Goal: Check status

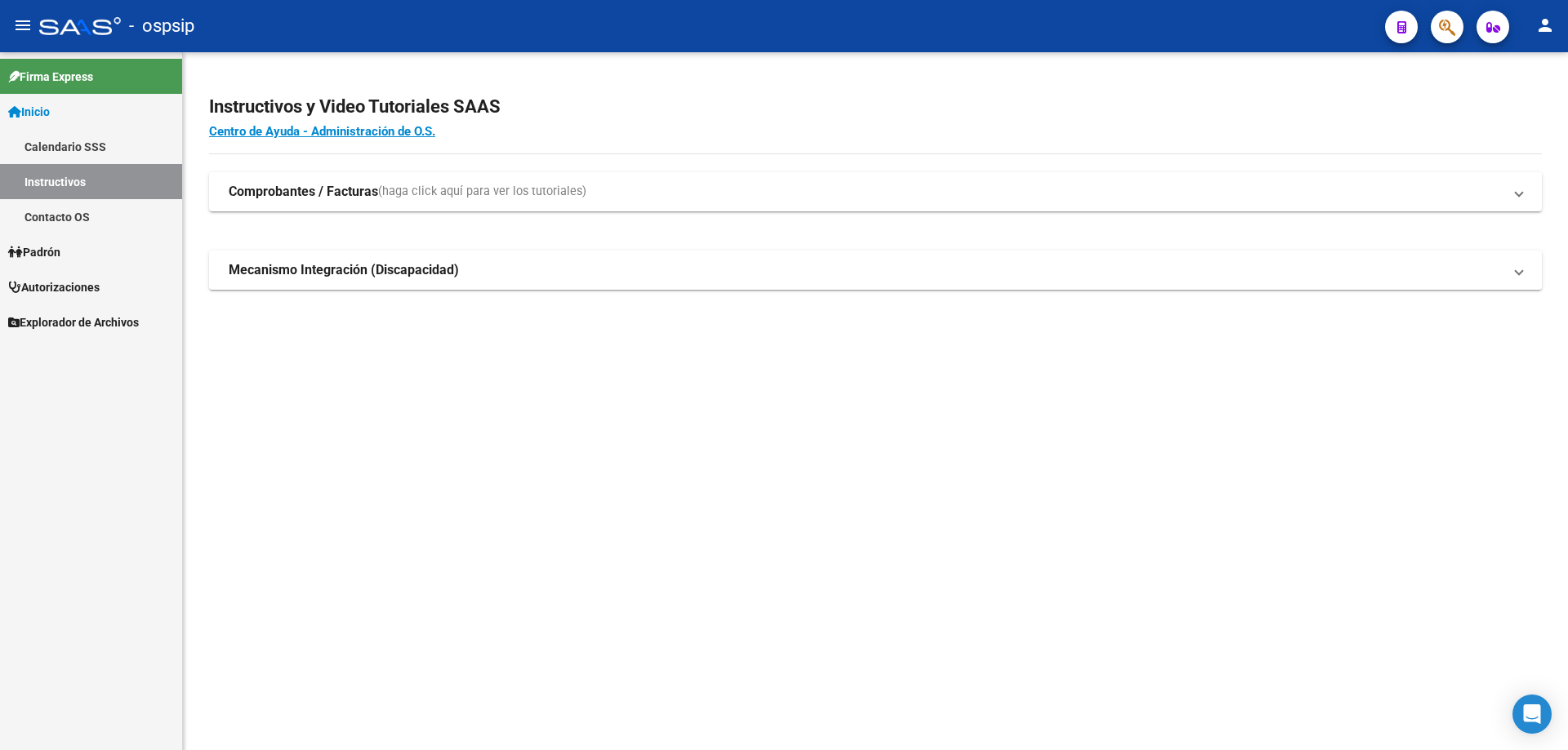
click at [68, 272] on link "Autorizaciones" at bounding box center [91, 287] width 182 height 35
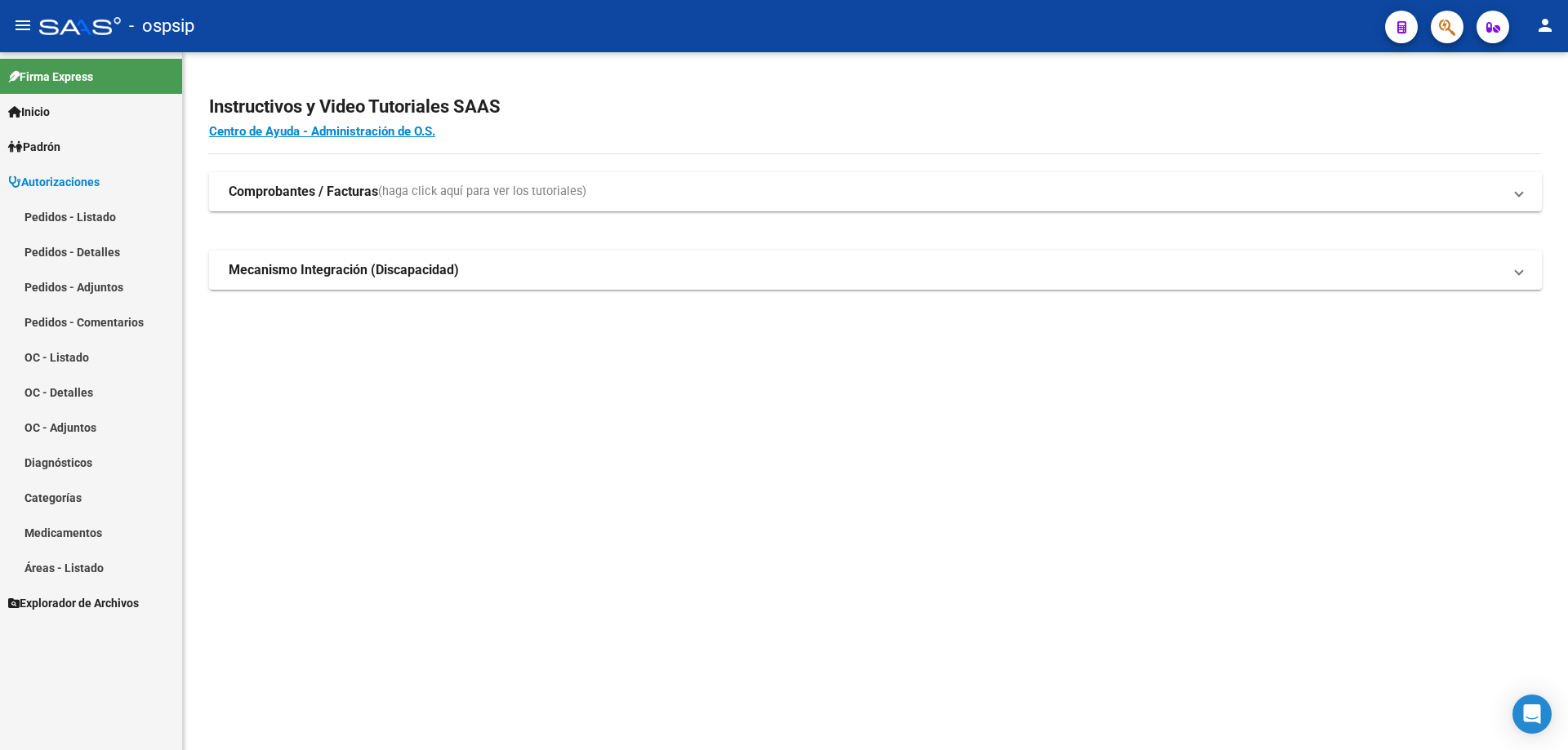
drag, startPoint x: 86, startPoint y: 220, endPoint x: 124, endPoint y: 251, distance: 49.0
click at [87, 220] on link "Pedidos - Listado" at bounding box center [91, 216] width 182 height 35
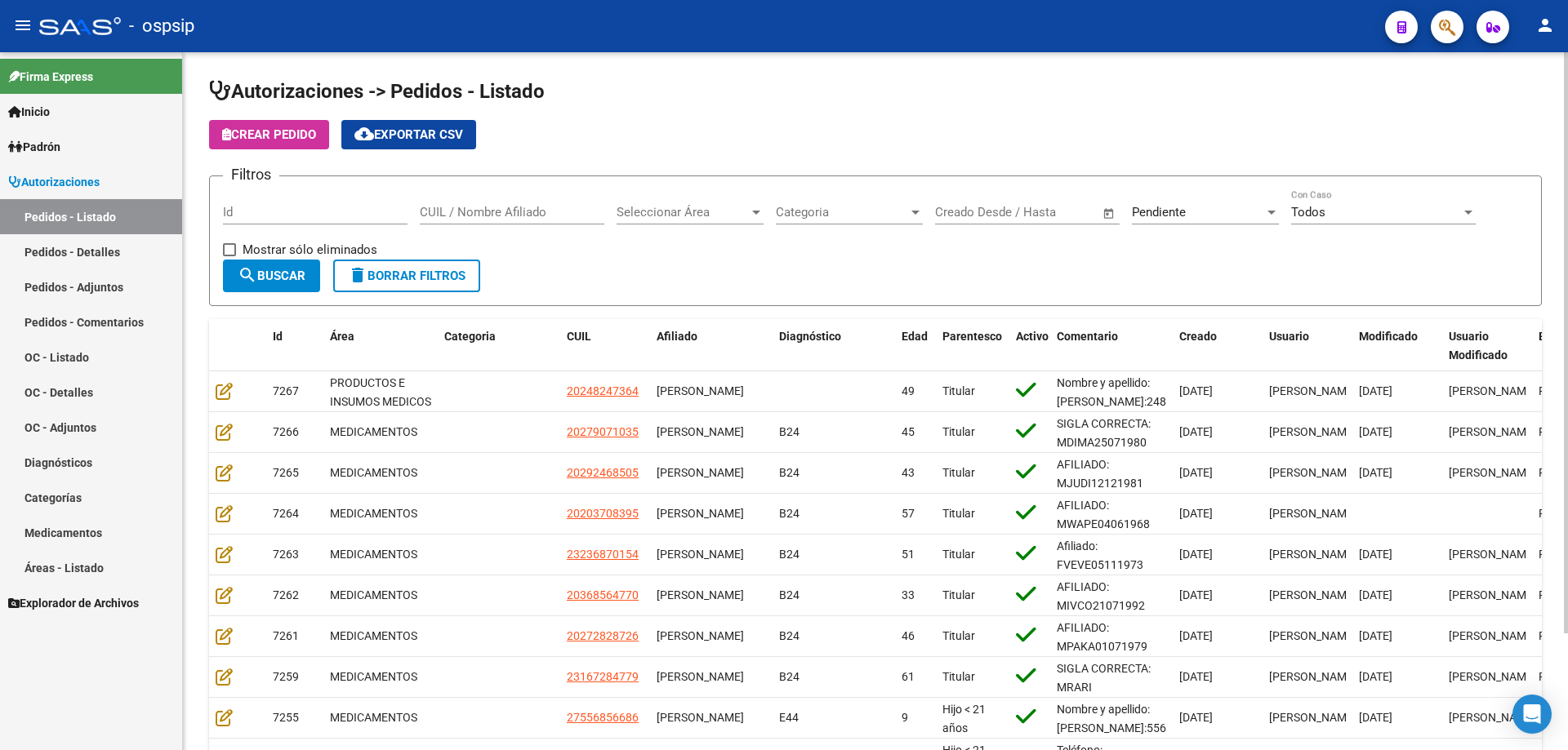
click at [318, 185] on form "Filtros Id CUIL / Nombre Afiliado Seleccionar Área Seleccionar Área Categoria C…" at bounding box center [875, 241] width 1332 height 131
click at [319, 210] on input "Id" at bounding box center [315, 213] width 184 height 15
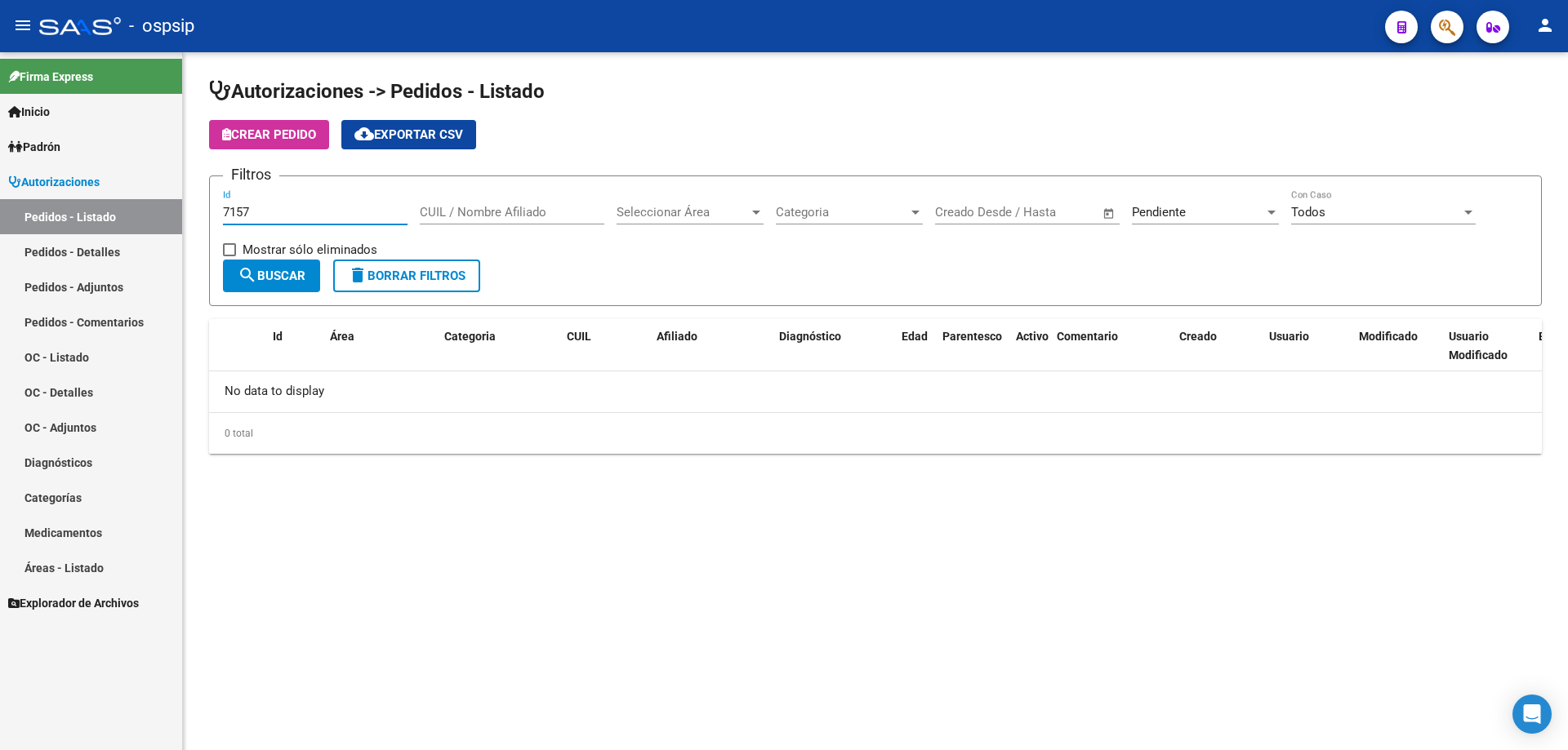
type input "7157"
click at [1156, 220] on div "Pendiente Seleccionar Estado" at bounding box center [1205, 207] width 147 height 35
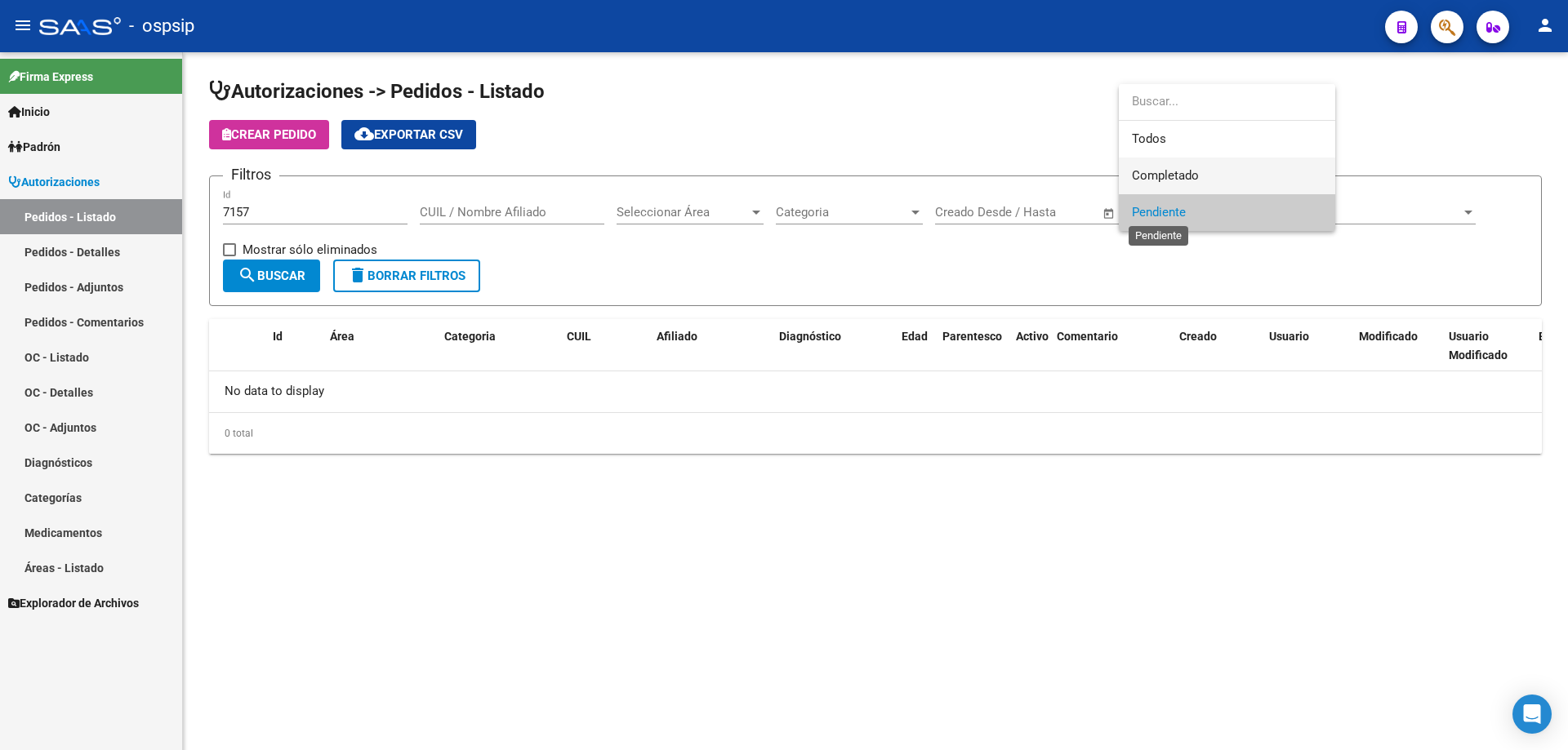
click at [1165, 171] on span "Completado" at bounding box center [1165, 176] width 67 height 15
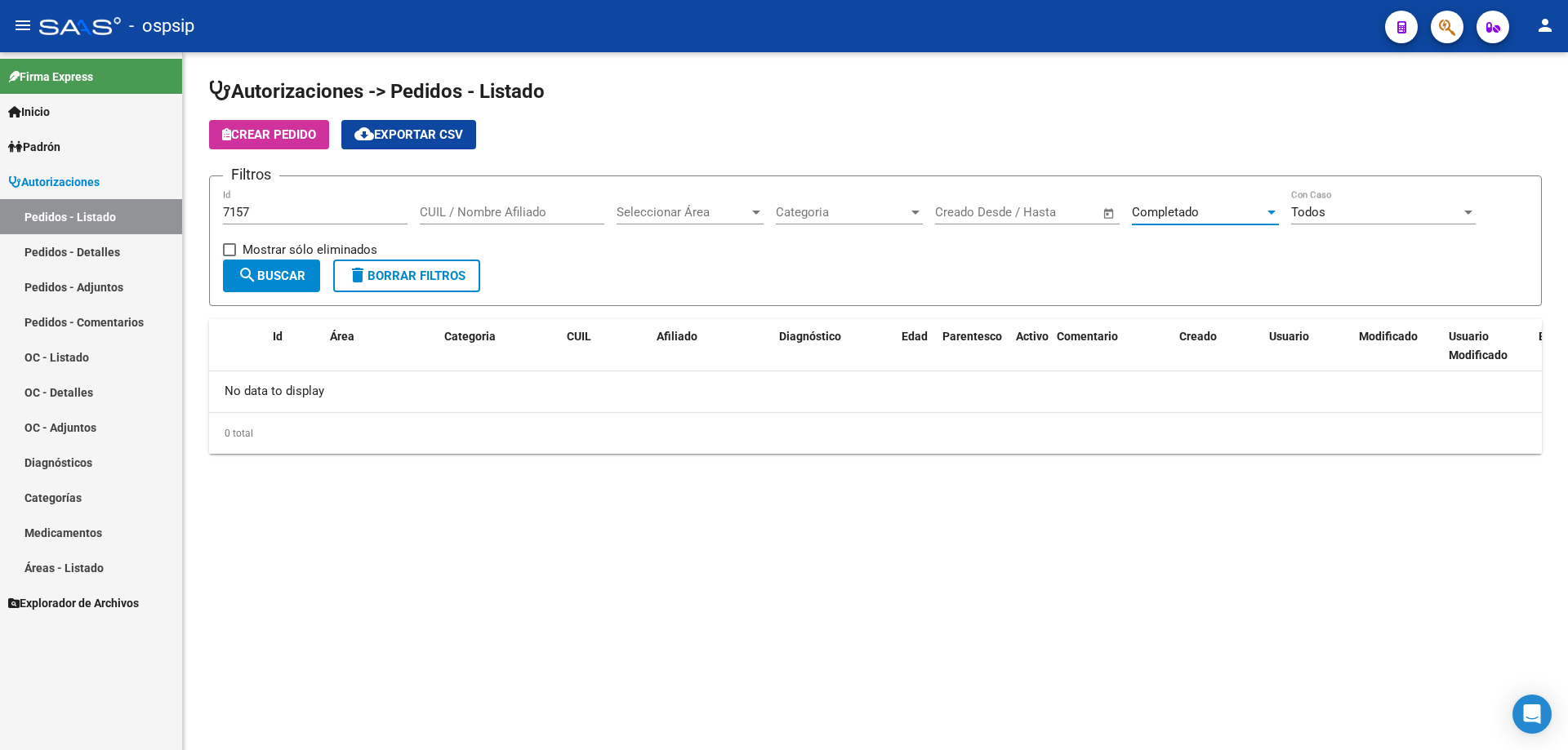
click at [277, 285] on button "search Buscar" at bounding box center [272, 275] width 98 height 32
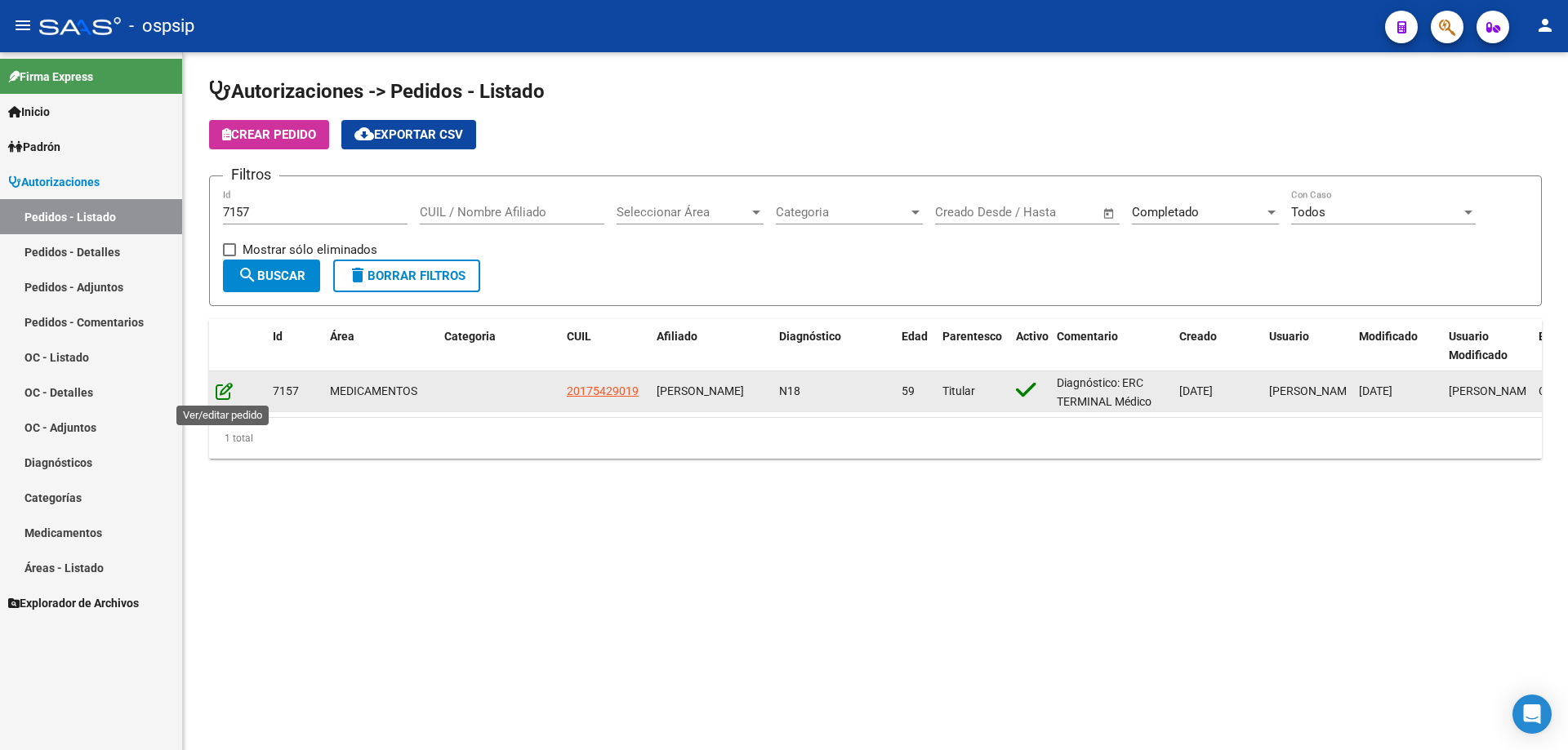
click at [219, 386] on icon at bounding box center [224, 391] width 17 height 18
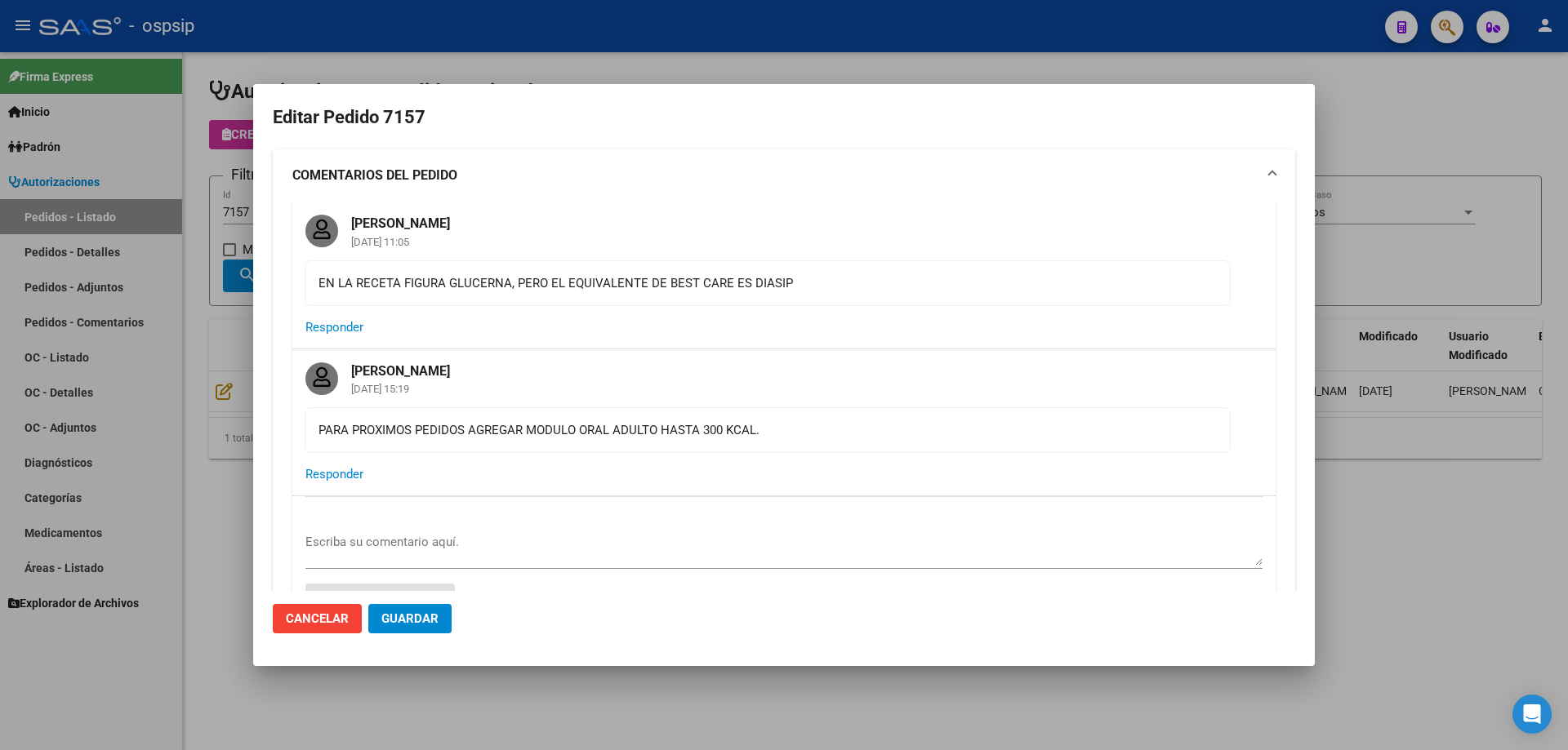
type input "Capital Federal, CABA, CAFAYATE 5000, Piso: 08, Departamento: E"
click at [134, 297] on div at bounding box center [784, 375] width 1568 height 750
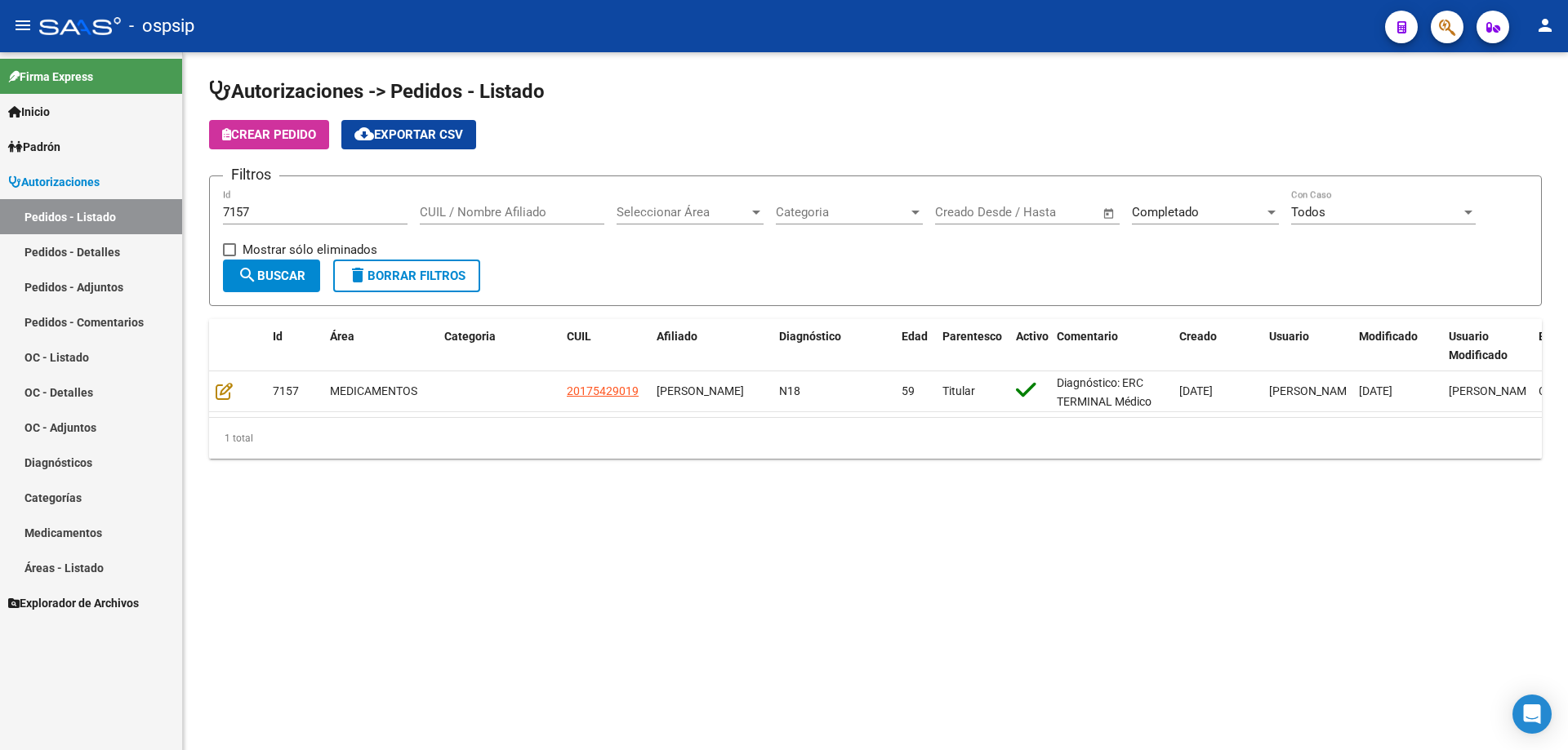
click at [415, 266] on button "delete Borrar Filtros" at bounding box center [407, 275] width 147 height 32
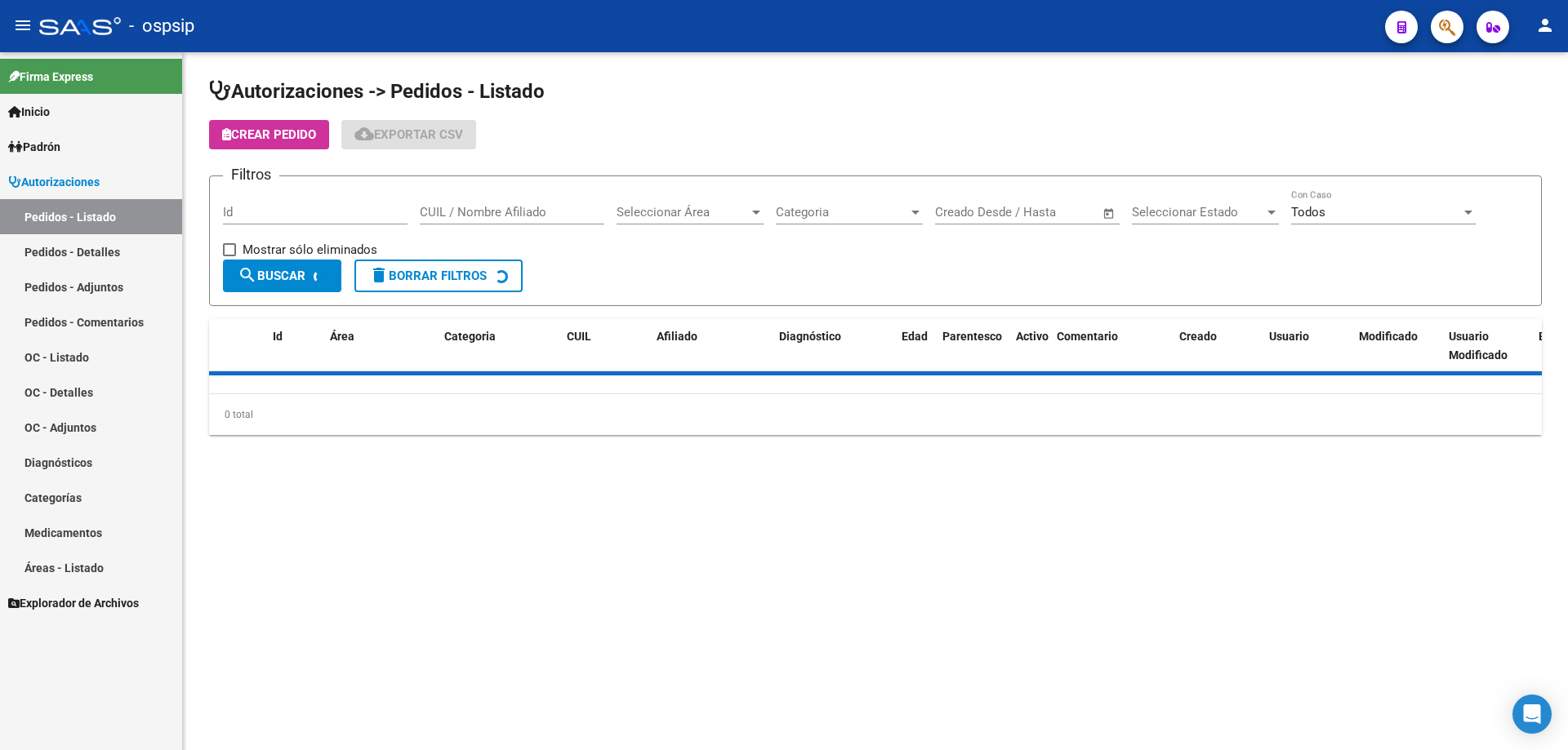
click at [1166, 216] on span "Seleccionar Estado" at bounding box center [1198, 213] width 133 height 15
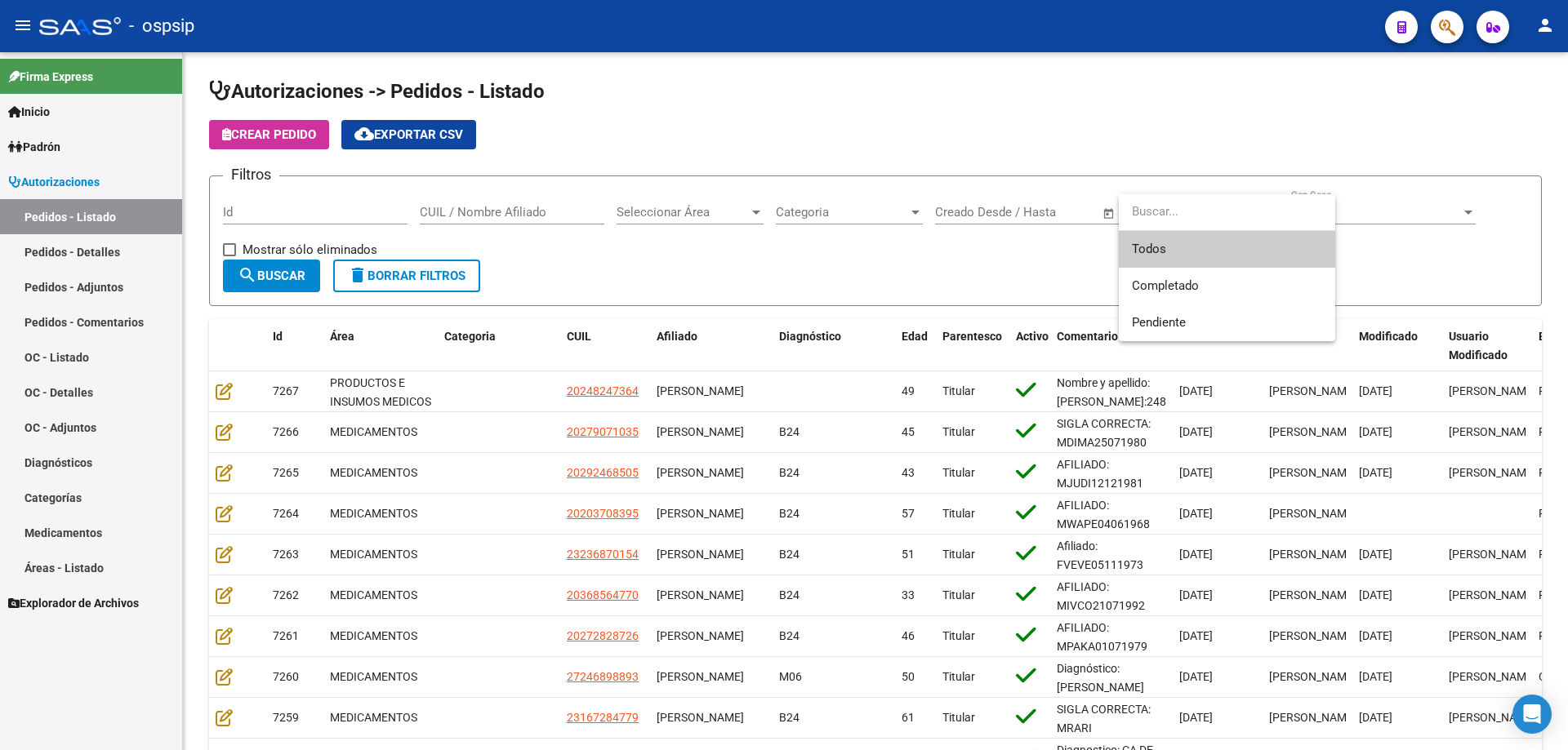
click at [660, 281] on div at bounding box center [784, 375] width 1568 height 750
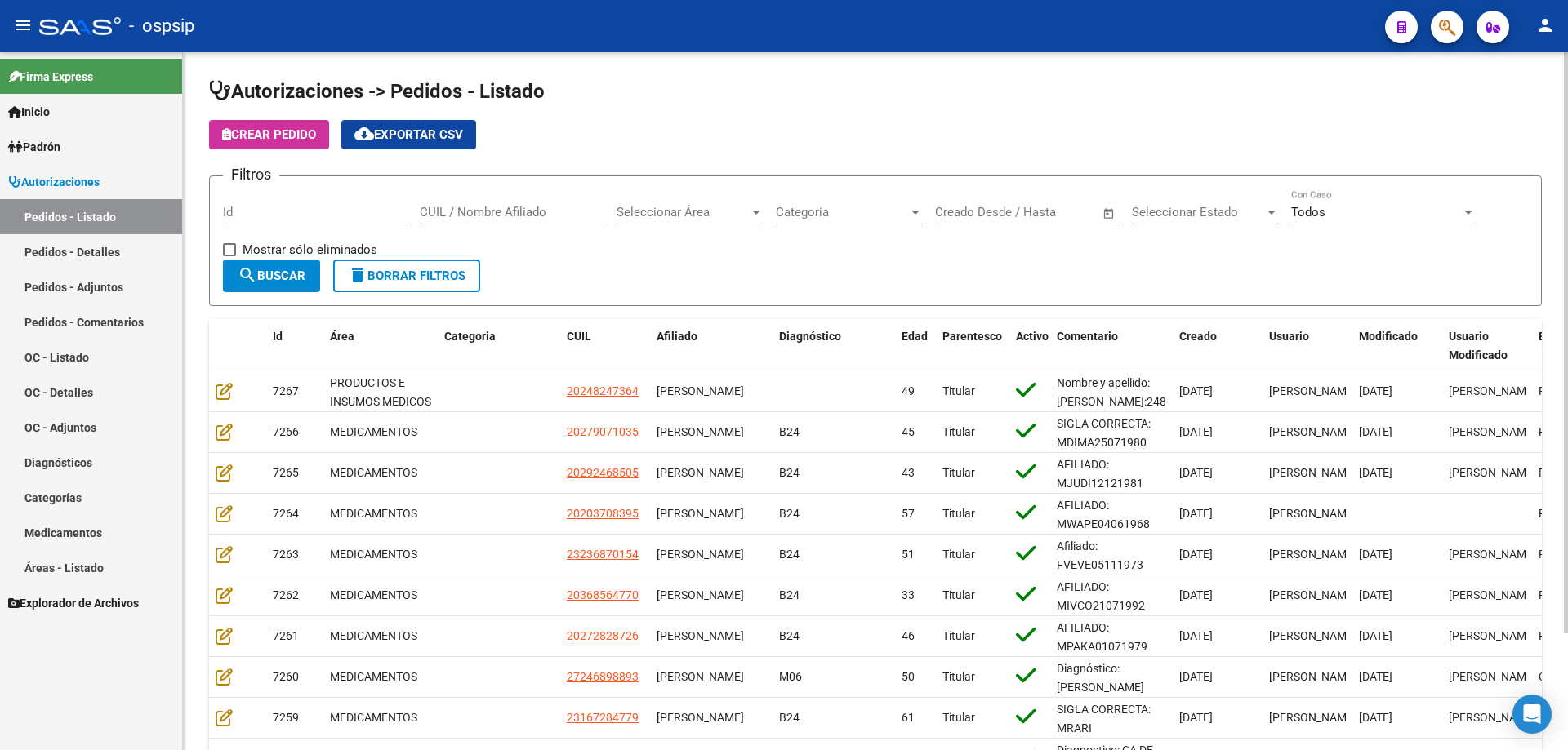
click at [1208, 208] on span "Seleccionar Estado" at bounding box center [1198, 213] width 133 height 15
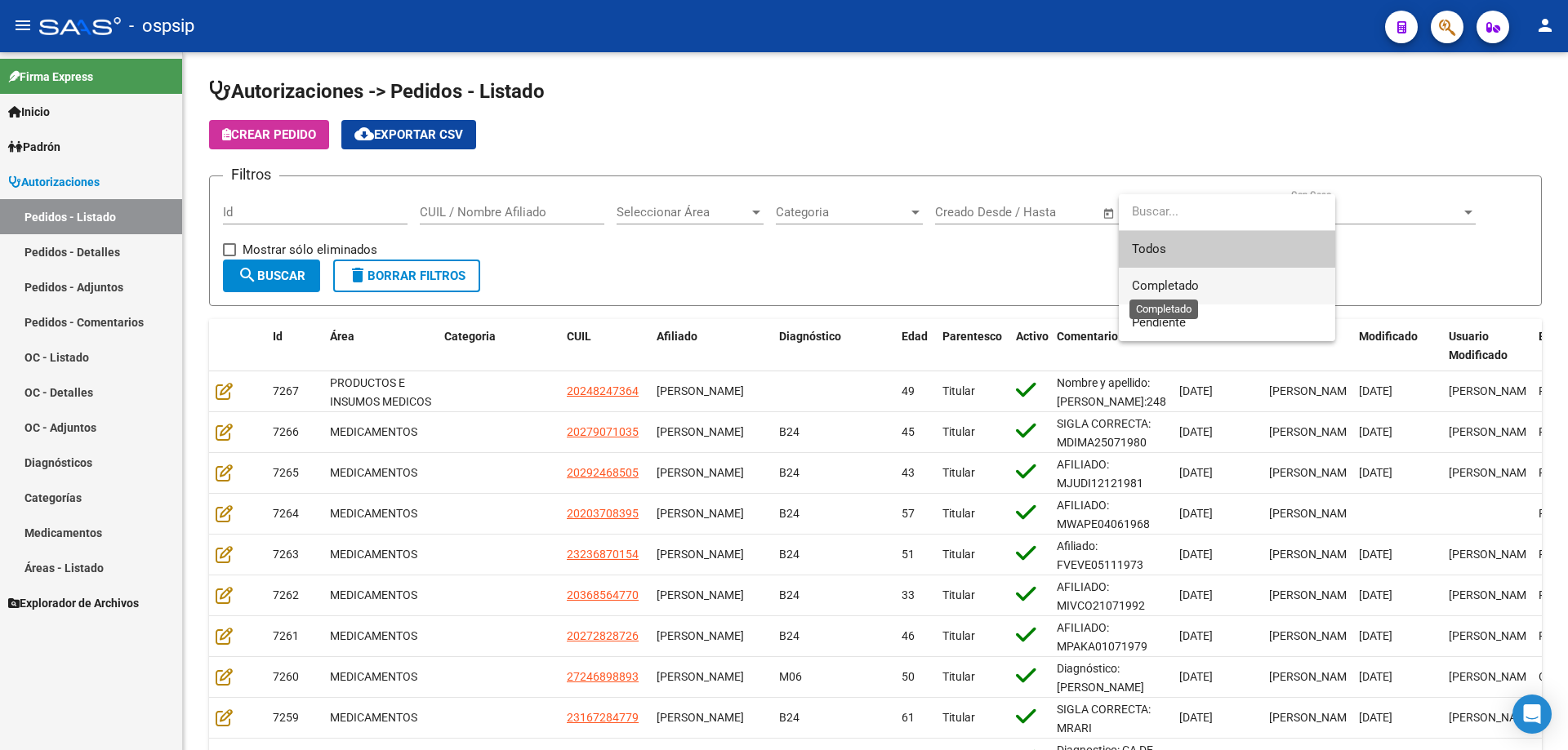
click at [1188, 290] on span "Completado" at bounding box center [1165, 285] width 67 height 15
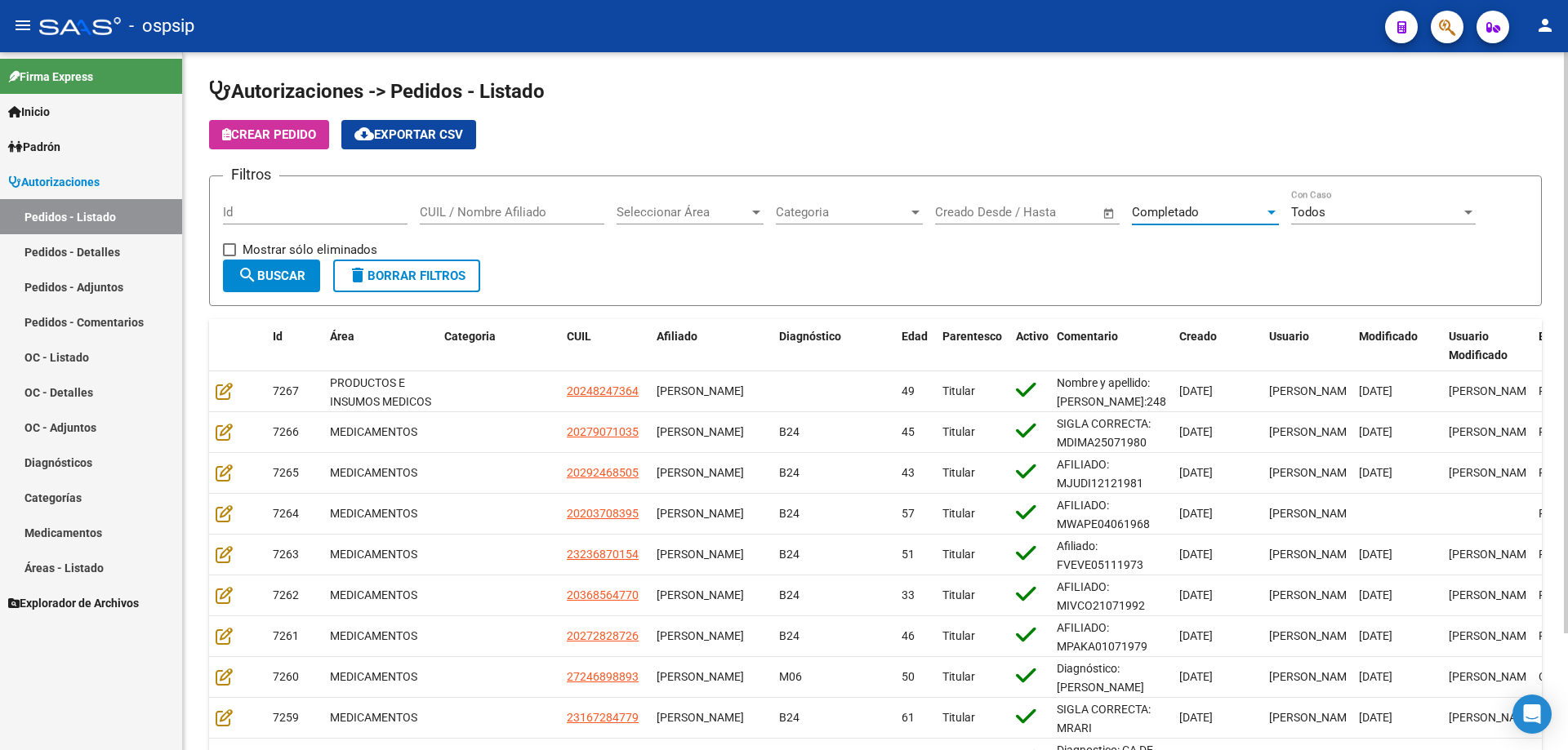
click at [1163, 222] on div "Completado Seleccionar Estado" at bounding box center [1205, 207] width 147 height 35
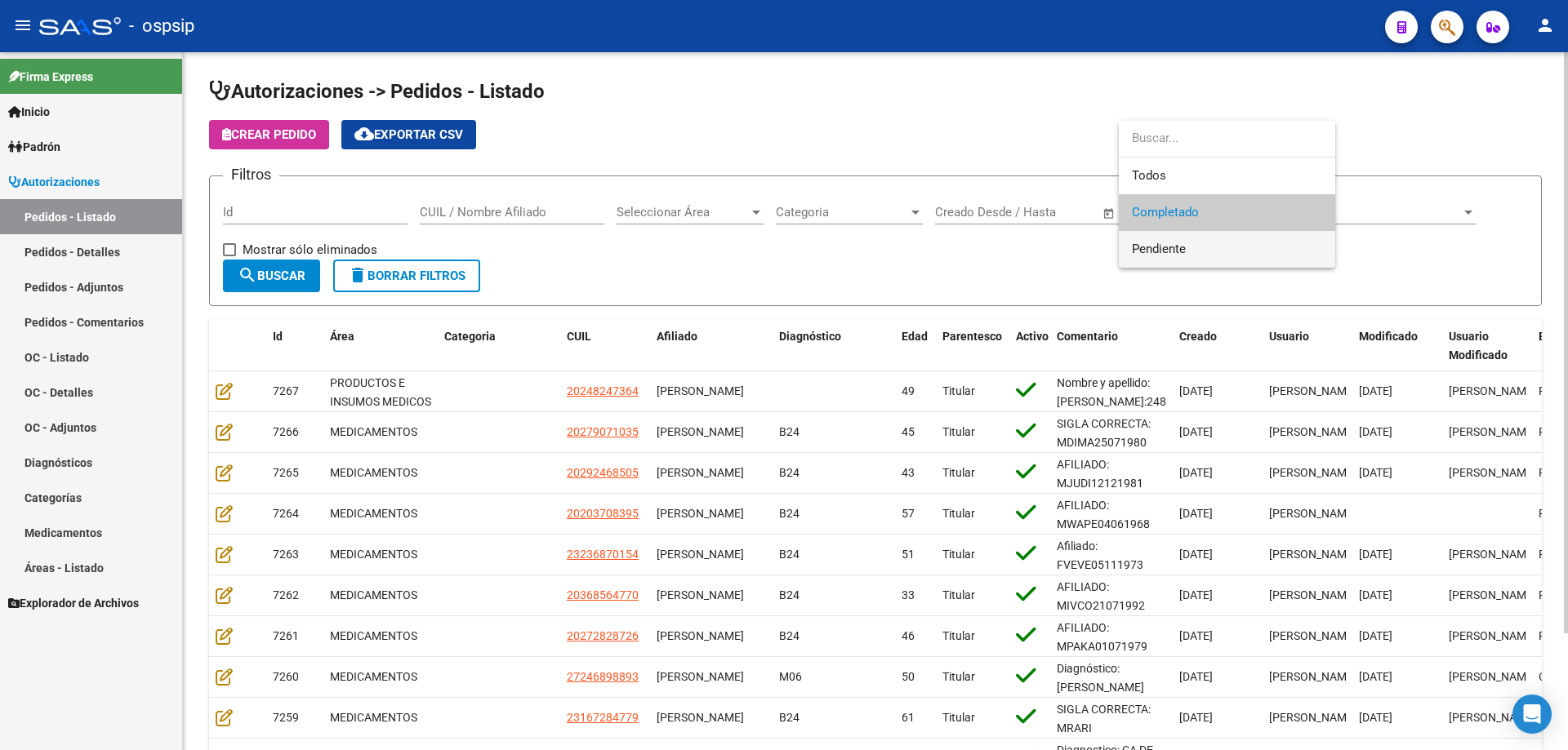
click at [1150, 245] on span "Pendiente" at bounding box center [1158, 248] width 54 height 15
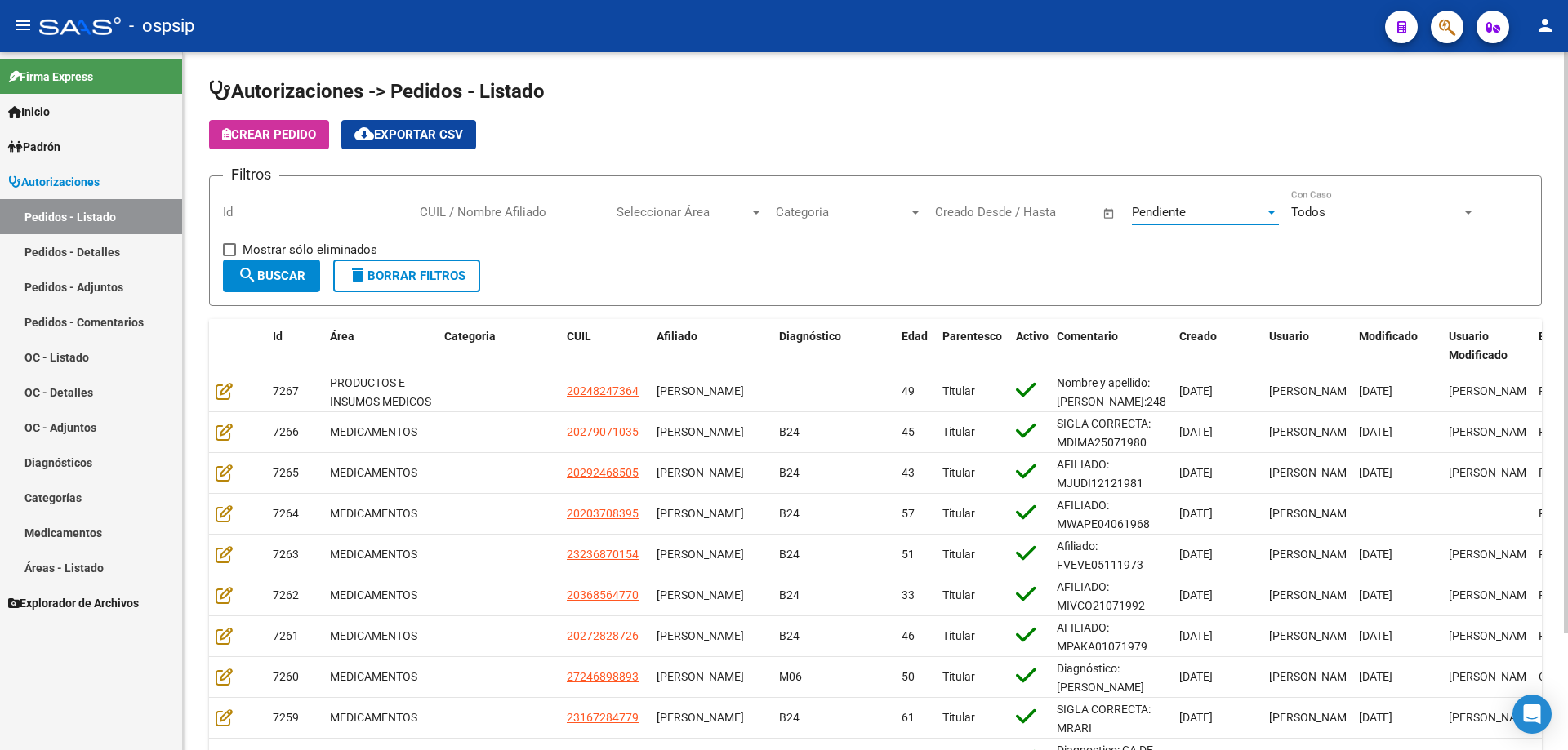
click at [304, 282] on span "search Buscar" at bounding box center [272, 276] width 68 height 15
click at [267, 208] on input "Id" at bounding box center [315, 213] width 184 height 15
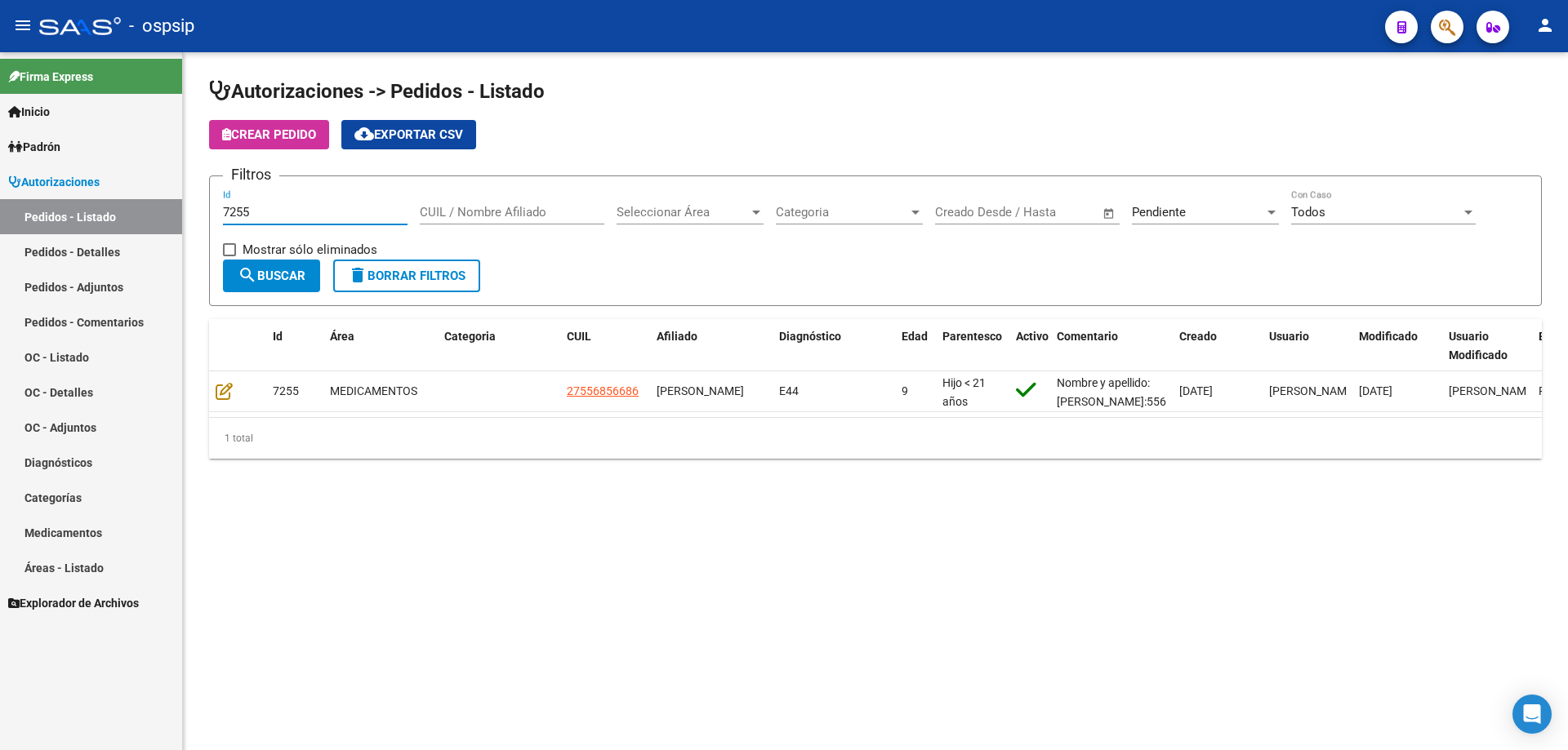
type input "7255"
drag, startPoint x: 1053, startPoint y: 413, endPoint x: 1194, endPoint y: 413, distance: 141.0
click at [1194, 413] on datatable-selection "7255 MEDICAMENTOS 27556856686 [PERSON_NAME] E44 9 Hijo < 21 años Nombre y apell…" at bounding box center [875, 408] width 1332 height 15
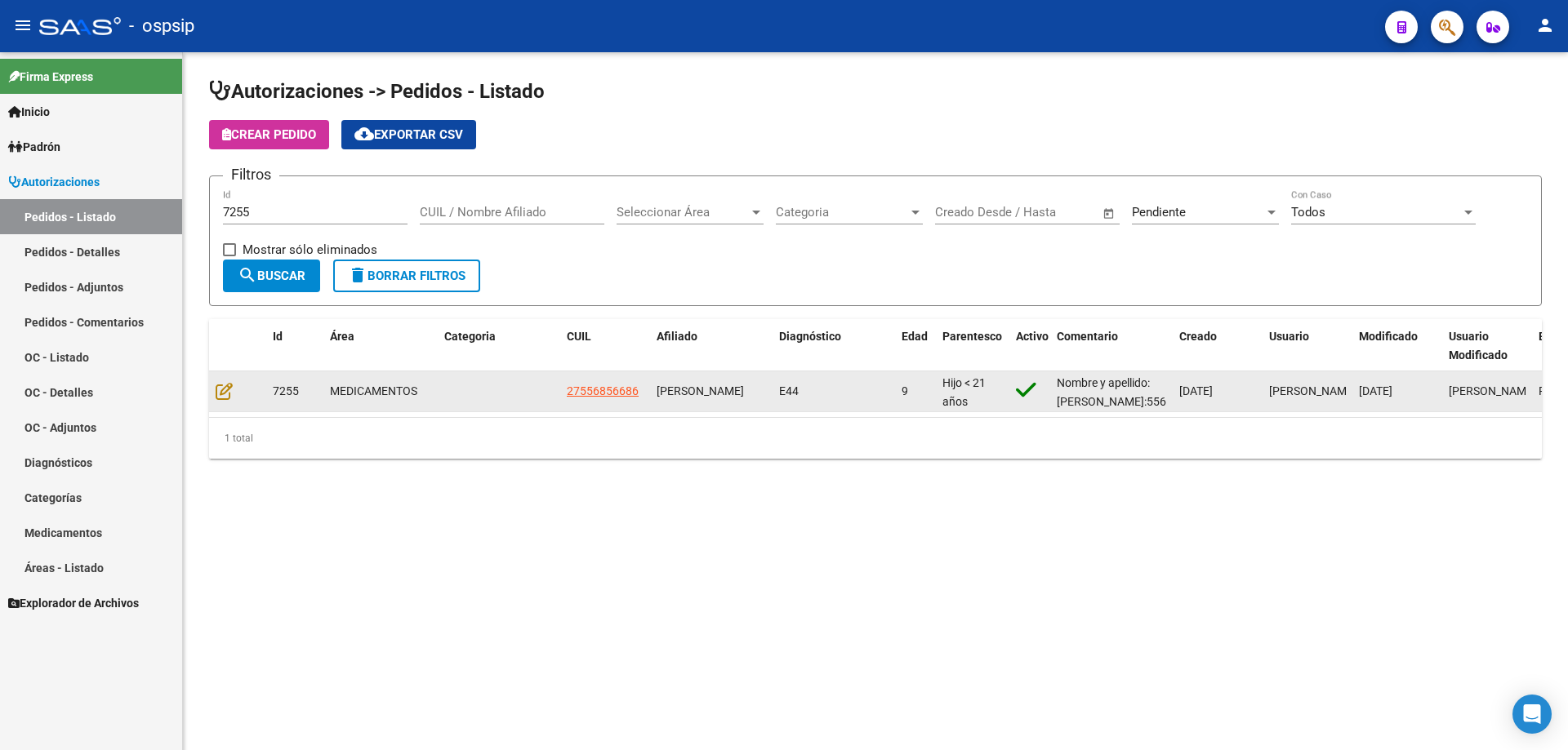
drag, startPoint x: 1194, startPoint y: 413, endPoint x: 1370, endPoint y: 410, distance: 176.0
click at [1370, 410] on datatable-selection "7255 MEDICAMENTOS 27556856686 [PERSON_NAME] E44 9 Hijo < 21 años Nombre y apell…" at bounding box center [875, 408] width 1332 height 15
click at [226, 391] on icon at bounding box center [224, 391] width 17 height 18
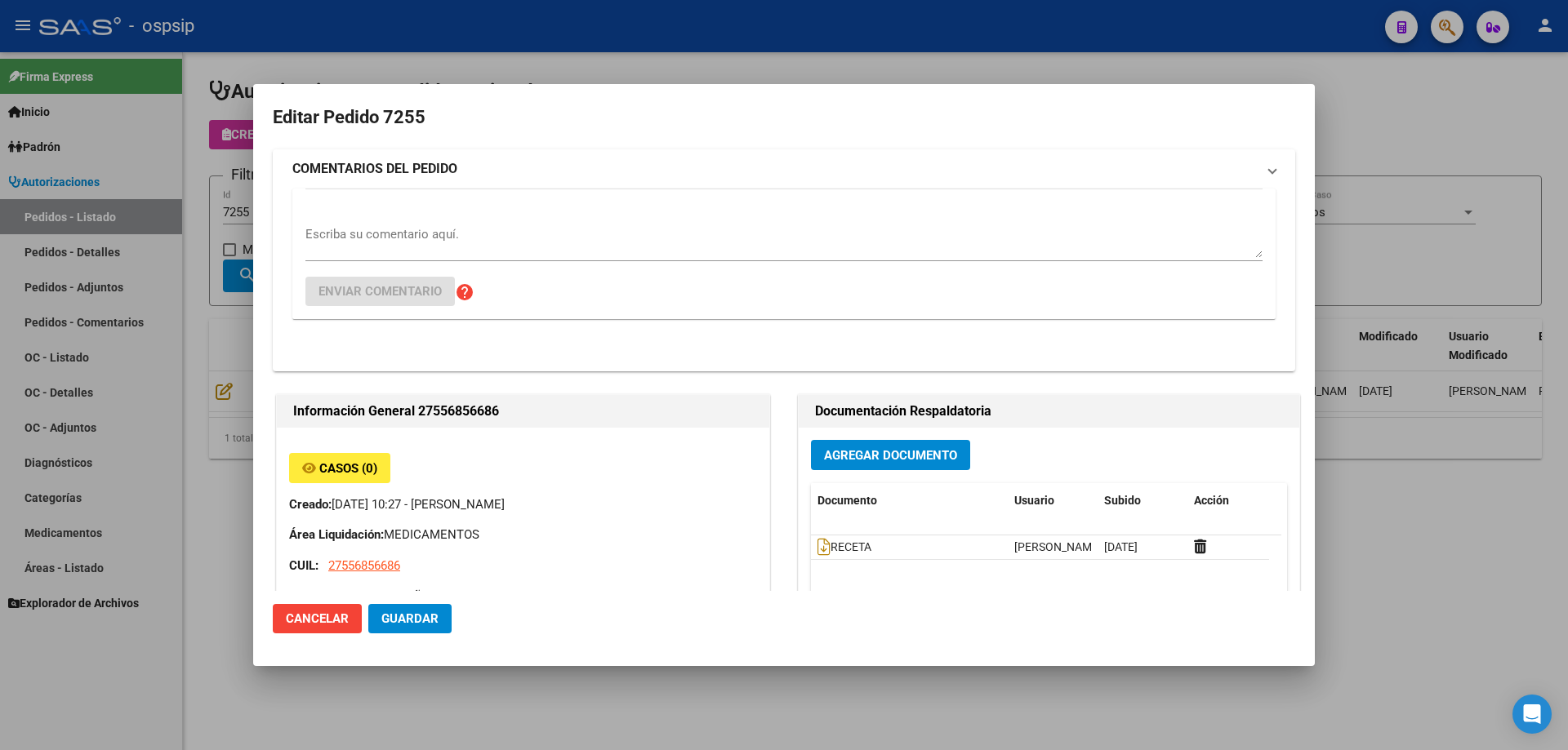
type input "Capital Federal, CABA, BLANES 60"
